Goal: Check status: Check status

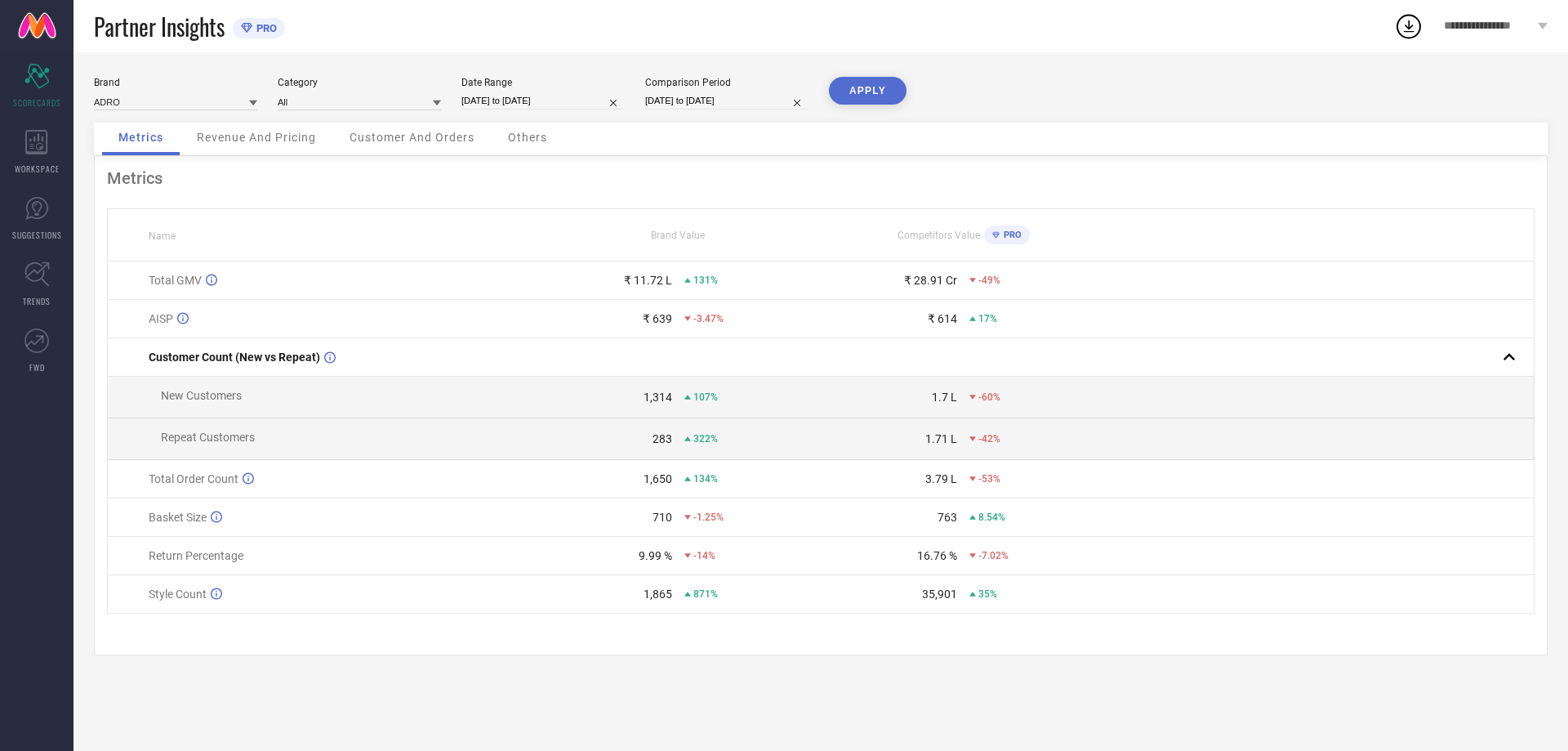
click at [545, 89] on div "Date Range [DATE] to [DATE]" at bounding box center [542, 93] width 163 height 33
select select "7"
select select "2025"
select select "8"
select select "2025"
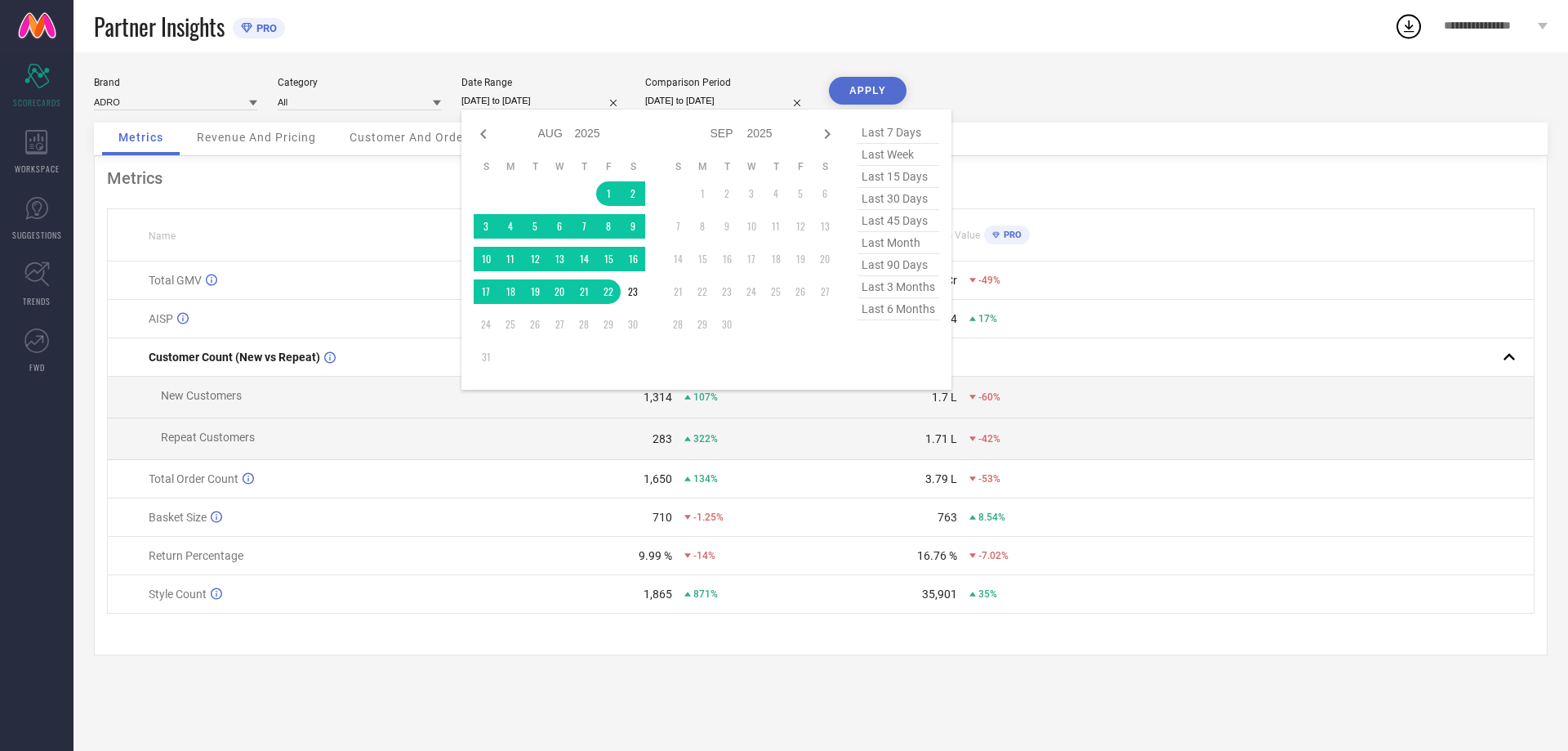
click at [545, 95] on input "[DATE] to [DATE]" at bounding box center [542, 101] width 163 height 17
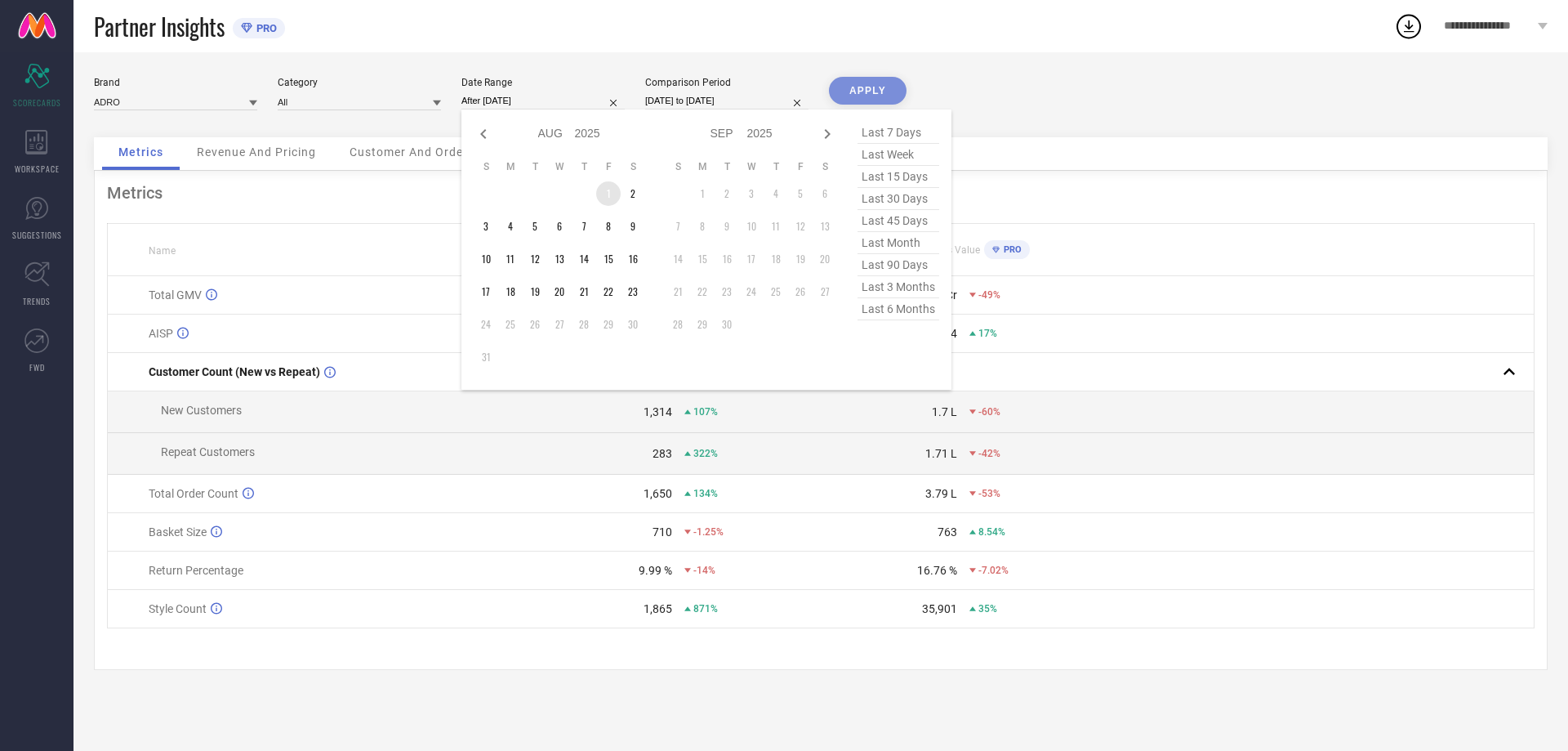
click at [608, 195] on td "1" at bounding box center [608, 194] width 25 height 25
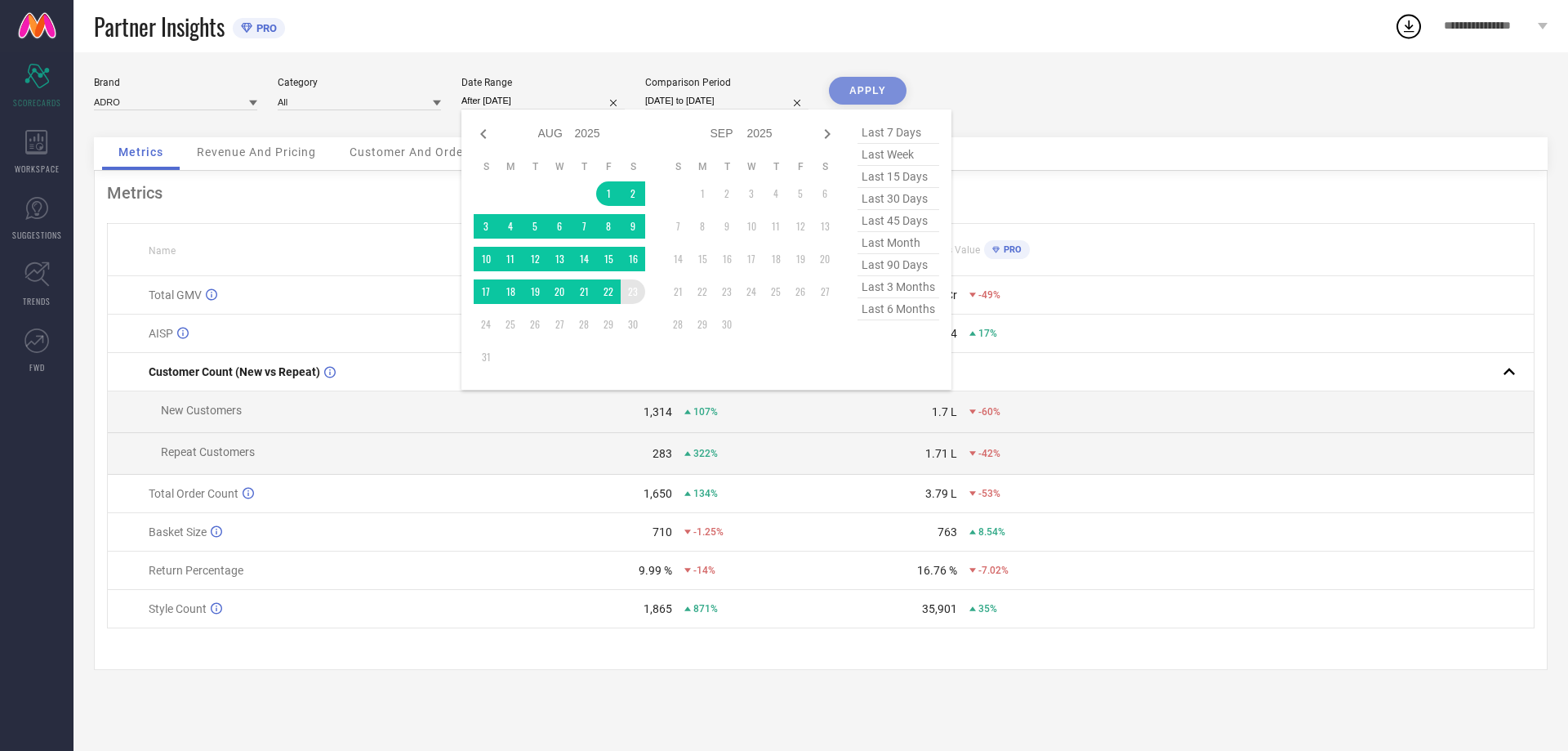
type input "[DATE] to [DATE]"
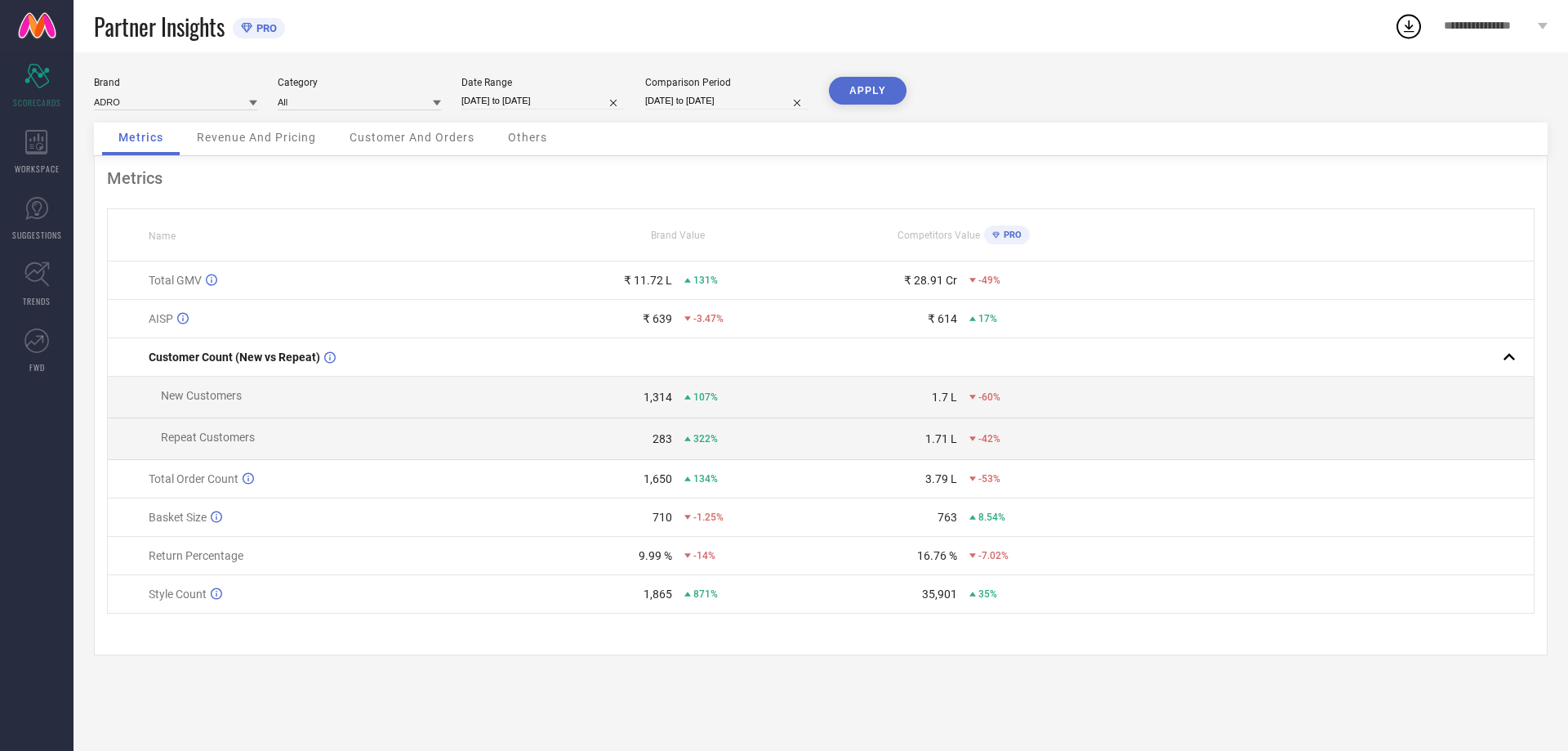
click at [876, 90] on button "APPLY" at bounding box center [867, 90] width 77 height 27
